Goal: Navigation & Orientation: Find specific page/section

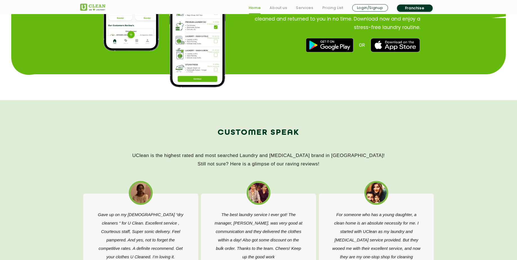
scroll to position [792, 0]
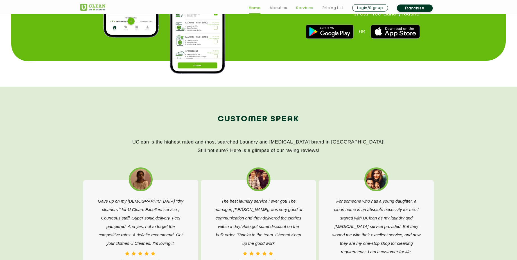
click at [307, 6] on link "Services" at bounding box center [304, 8] width 17 height 7
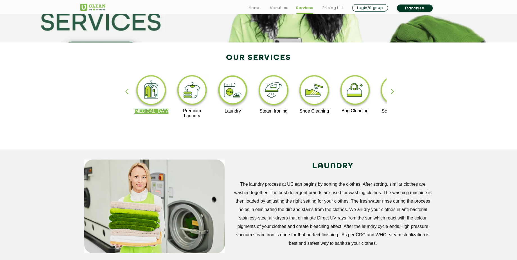
scroll to position [90, 0]
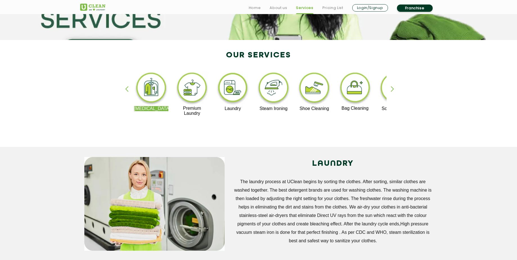
click at [128, 90] on div "button" at bounding box center [129, 93] width 8 height 15
drag, startPoint x: 128, startPoint y: 90, endPoint x: 239, endPoint y: 138, distance: 120.9
click at [239, 138] on div "[MEDICAL_DATA] Premium Laundry Laundry Steam Ironing Shoe Cleaning Bag Cleaning…" at bounding box center [259, 96] width 366 height 101
click at [393, 89] on div "button" at bounding box center [395, 93] width 8 height 15
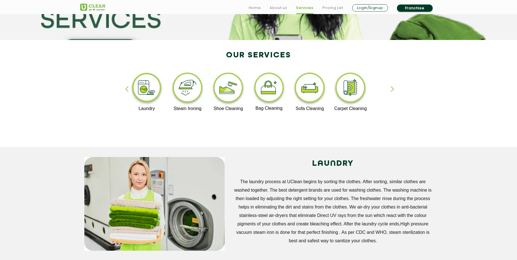
click at [393, 89] on div "button" at bounding box center [395, 93] width 8 height 15
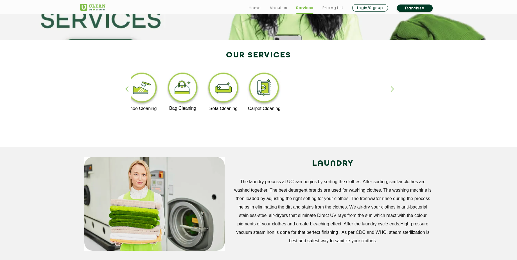
click at [393, 89] on div "button" at bounding box center [395, 93] width 8 height 15
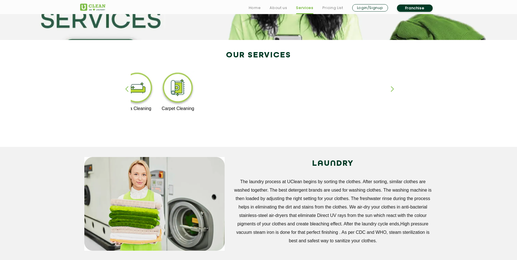
click at [393, 89] on div "button" at bounding box center [395, 93] width 8 height 15
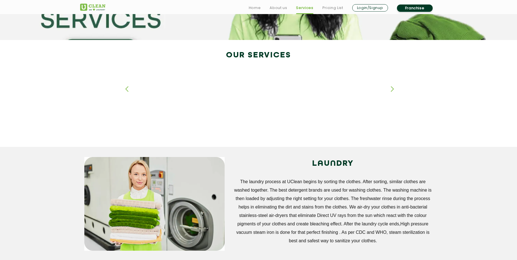
click at [393, 89] on div "button" at bounding box center [395, 93] width 8 height 15
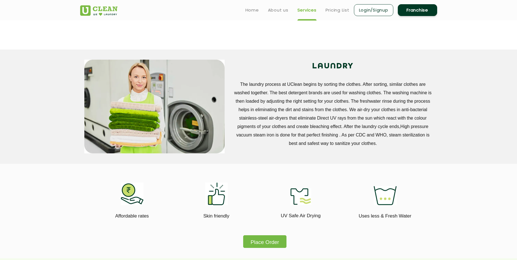
scroll to position [0, 0]
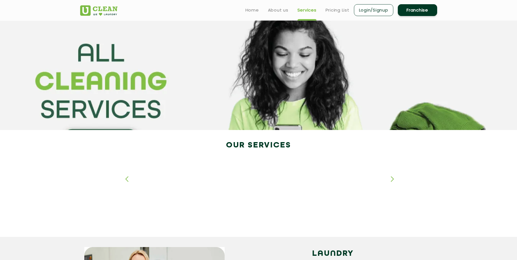
click at [380, 12] on link "Login/Signup" at bounding box center [373, 10] width 39 height 12
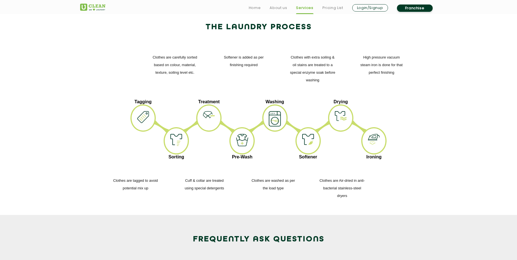
scroll to position [693, 0]
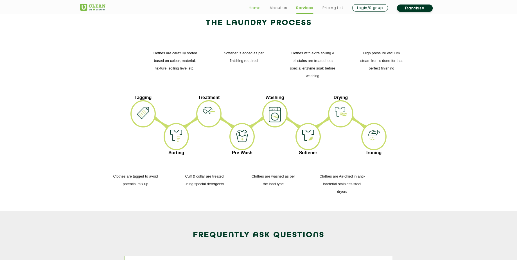
click at [257, 8] on link "Home" at bounding box center [255, 8] width 12 height 7
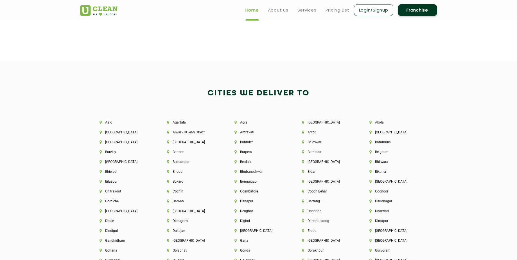
scroll to position [1182, 0]
